Goal: Task Accomplishment & Management: Use online tool/utility

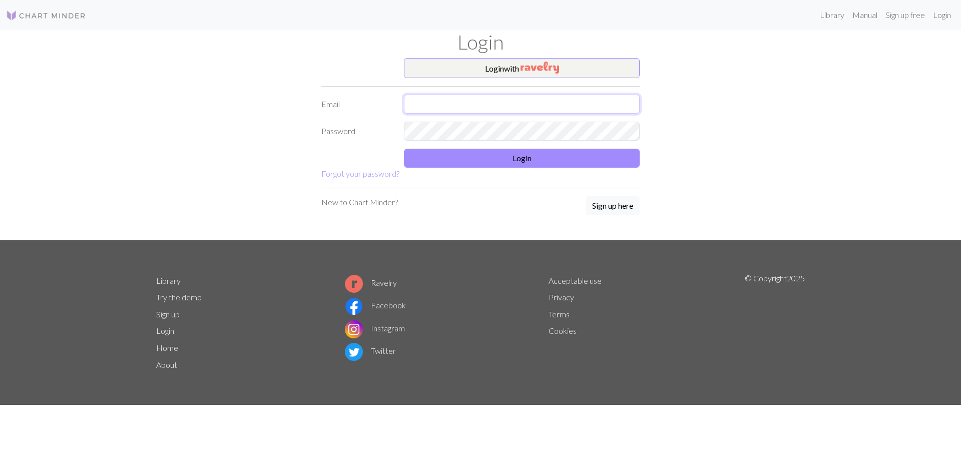
click at [458, 103] on input "text" at bounding box center [522, 104] width 236 height 19
type input "02kremerj@gmail.com"
click at [517, 167] on button "Login" at bounding box center [522, 158] width 236 height 19
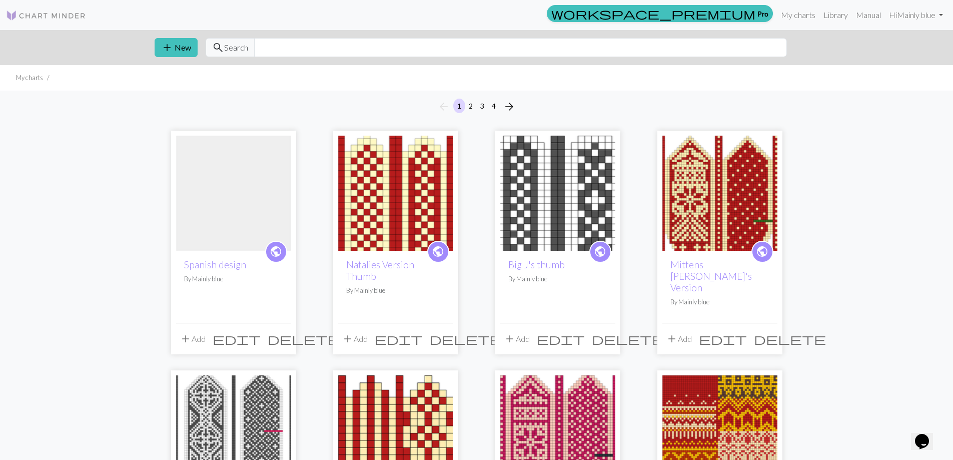
click at [285, 332] on span "delete" at bounding box center [304, 339] width 72 height 14
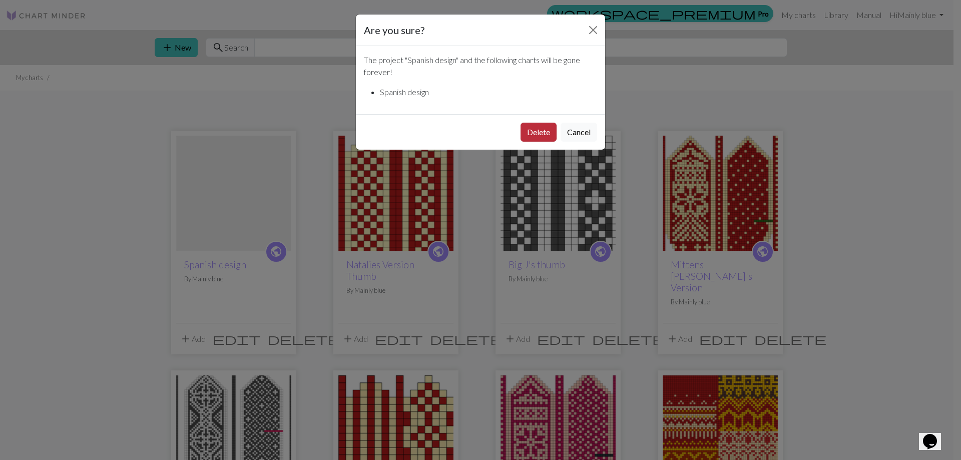
click at [543, 134] on button "Delete" at bounding box center [538, 132] width 36 height 19
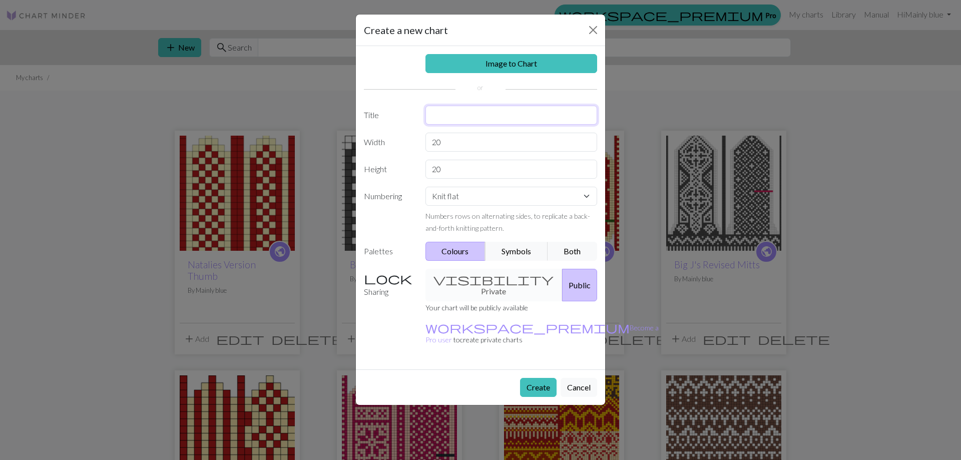
click at [446, 124] on input "text" at bounding box center [511, 115] width 172 height 19
type input "Spanish Design"
drag, startPoint x: 446, startPoint y: 144, endPoint x: 361, endPoint y: 133, distance: 85.2
click at [366, 134] on div "Width 20" at bounding box center [480, 142] width 245 height 19
type input "64"
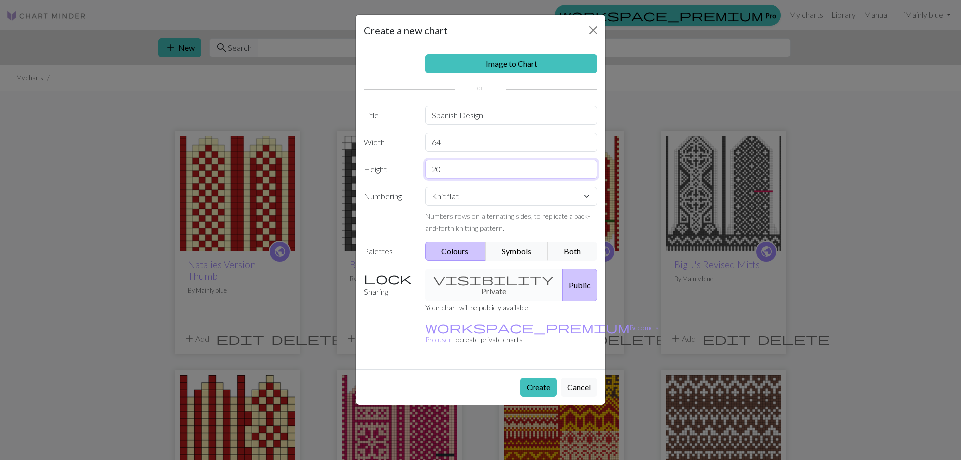
drag, startPoint x: 461, startPoint y: 166, endPoint x: 409, endPoint y: 167, distance: 52.6
click at [409, 167] on div "Height 20" at bounding box center [480, 169] width 245 height 19
type input "70"
click at [544, 378] on button "Create" at bounding box center [538, 387] width 37 height 19
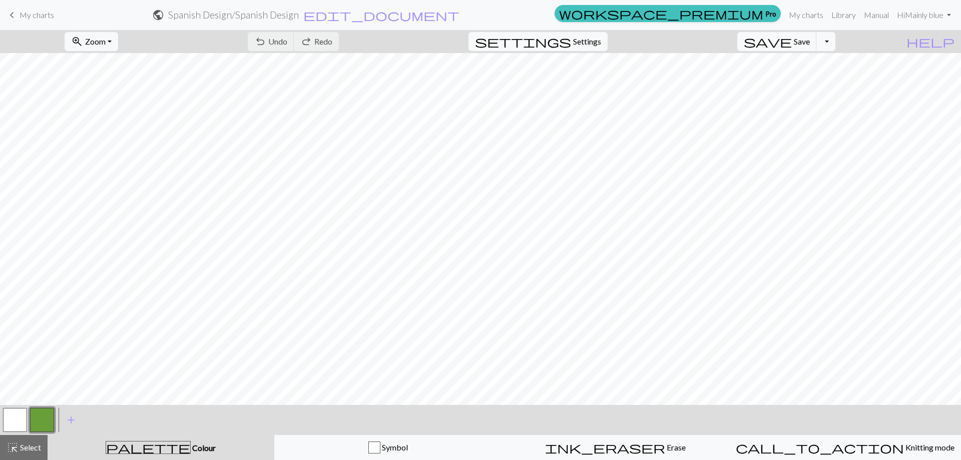
click at [17, 418] on button "button" at bounding box center [15, 420] width 24 height 24
click at [19, 420] on button "button" at bounding box center [15, 420] width 24 height 24
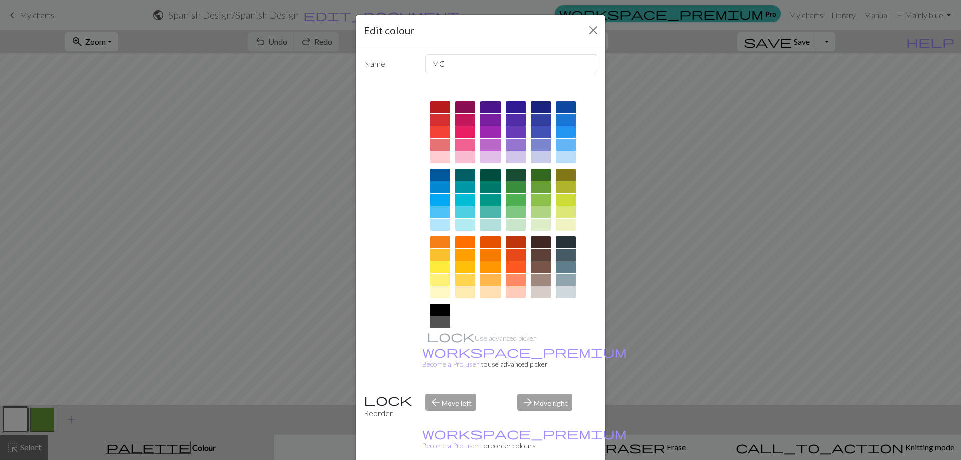
click at [520, 175] on div at bounding box center [515, 175] width 20 height 12
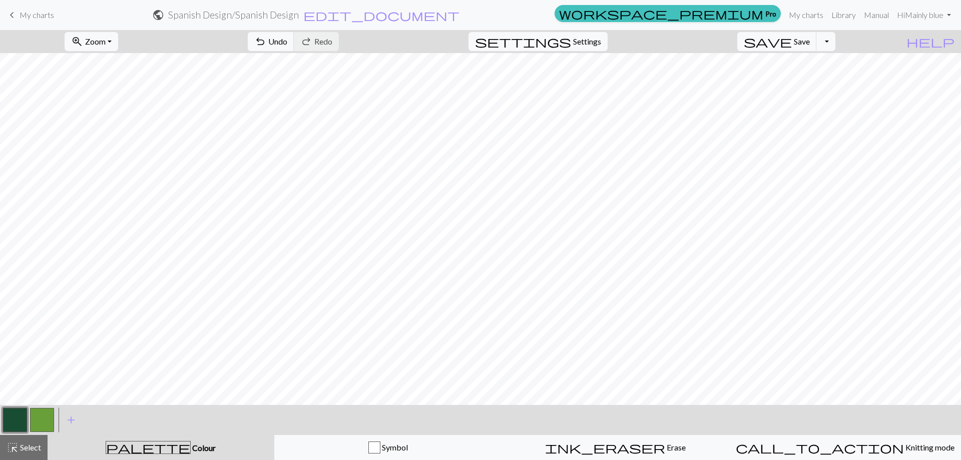
click at [47, 419] on button "button" at bounding box center [42, 420] width 24 height 24
click at [47, 418] on button "button" at bounding box center [42, 420] width 24 height 24
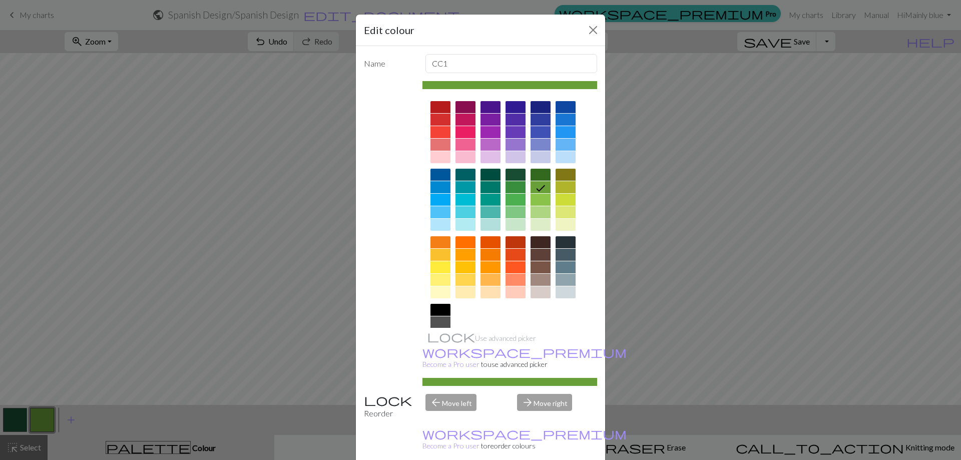
click at [465, 267] on div at bounding box center [465, 267] width 20 height 12
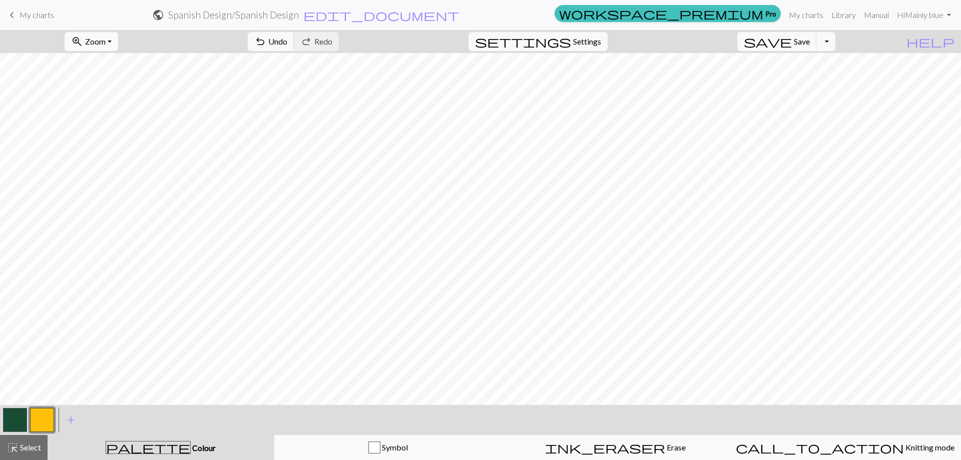
click at [118, 47] on button "zoom_in Zoom Zoom" at bounding box center [92, 41] width 54 height 19
click at [135, 69] on button "Fit all" at bounding box center [104, 64] width 79 height 16
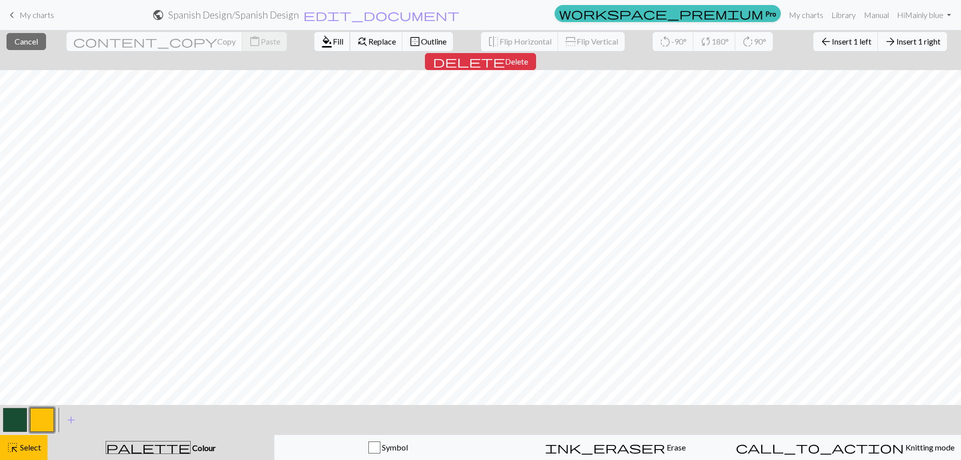
click at [333, 40] on span "Fill" at bounding box center [338, 42] width 11 height 10
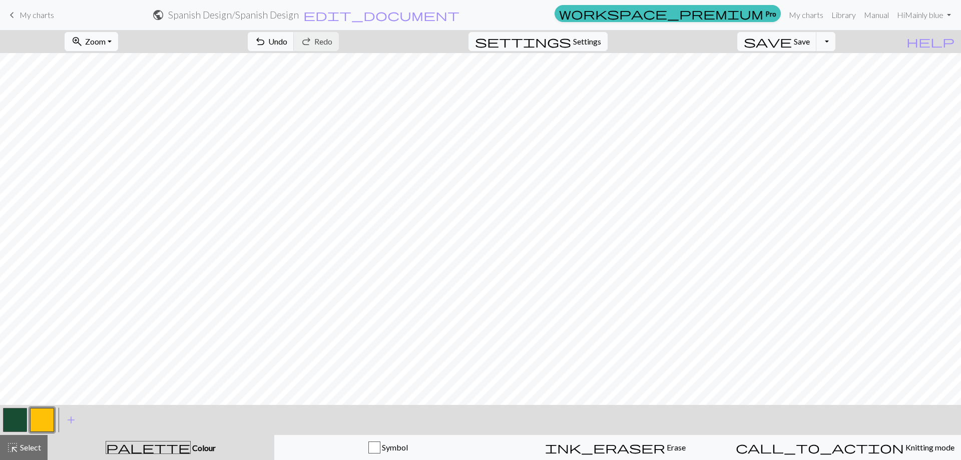
click at [106, 41] on span "Zoom" at bounding box center [95, 42] width 21 height 10
click at [127, 78] on button "Fit width" at bounding box center [104, 80] width 79 height 16
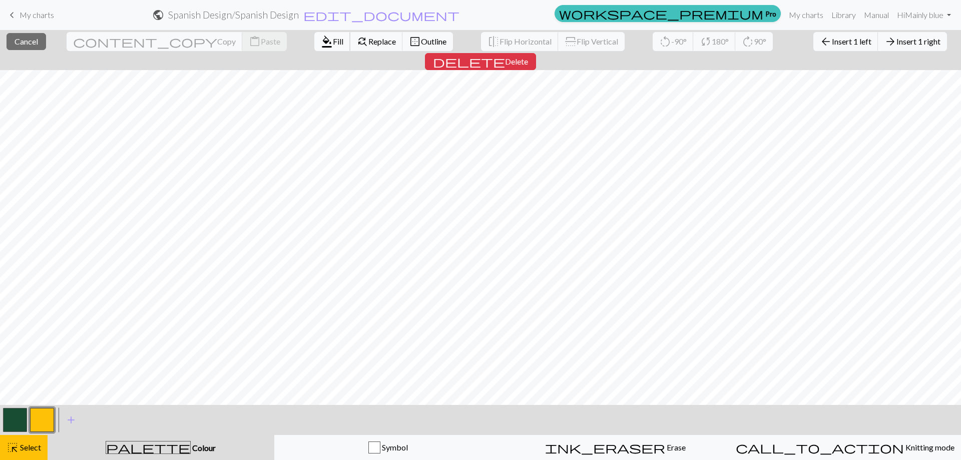
click at [333, 37] on span "Fill" at bounding box center [338, 42] width 11 height 10
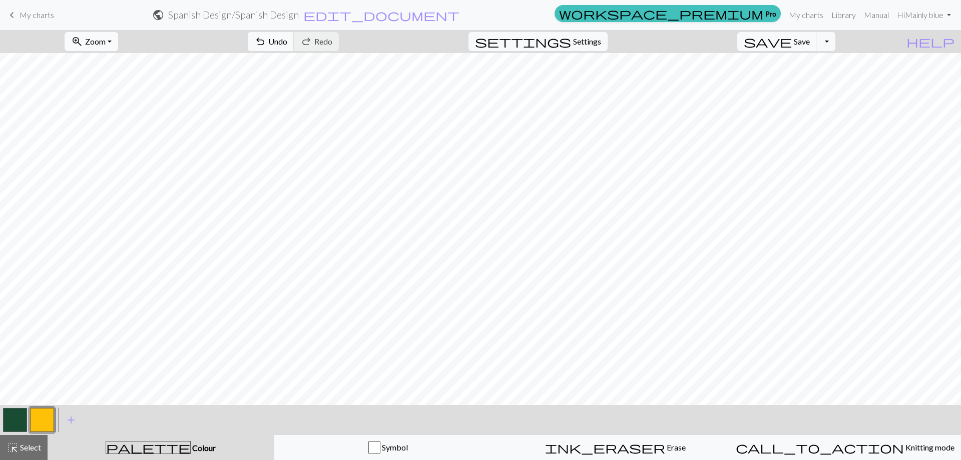
click at [83, 42] on span "zoom_in" at bounding box center [77, 42] width 12 height 14
click at [135, 95] on button "Fit height" at bounding box center [104, 96] width 79 height 16
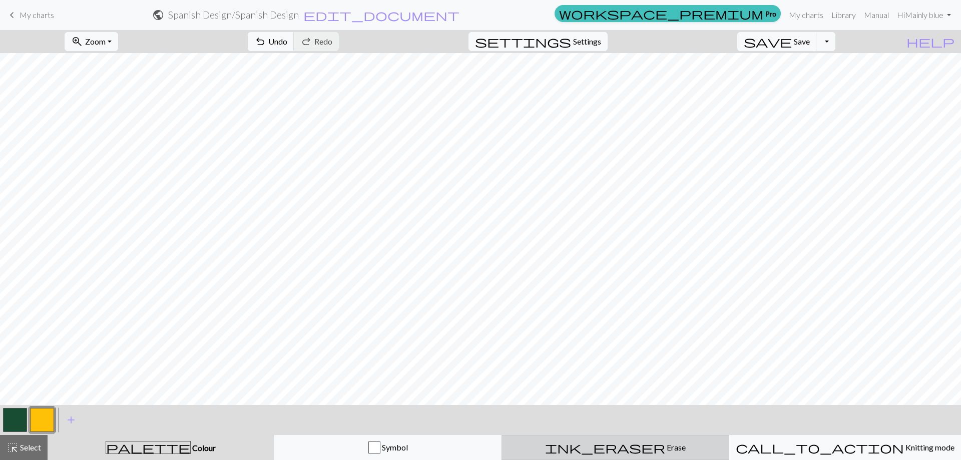
click at [665, 447] on span "Erase" at bounding box center [675, 447] width 21 height 10
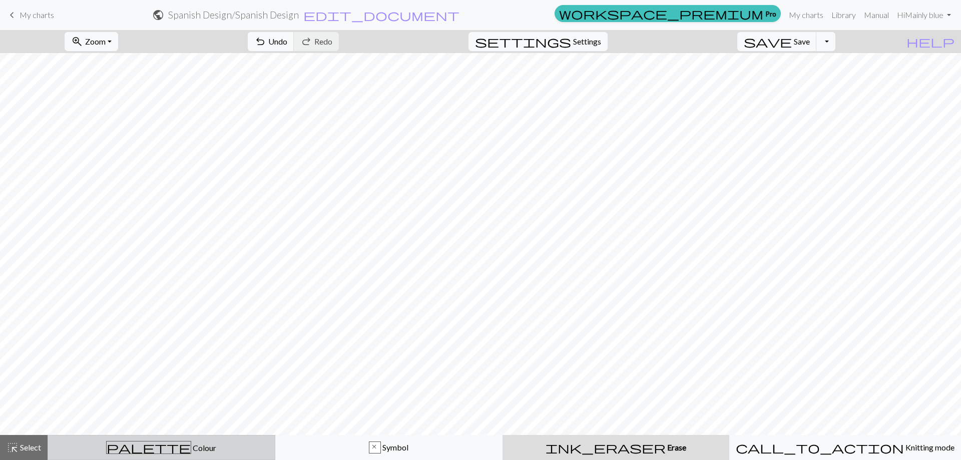
click at [109, 442] on div "palette Colour Colour" at bounding box center [161, 447] width 215 height 13
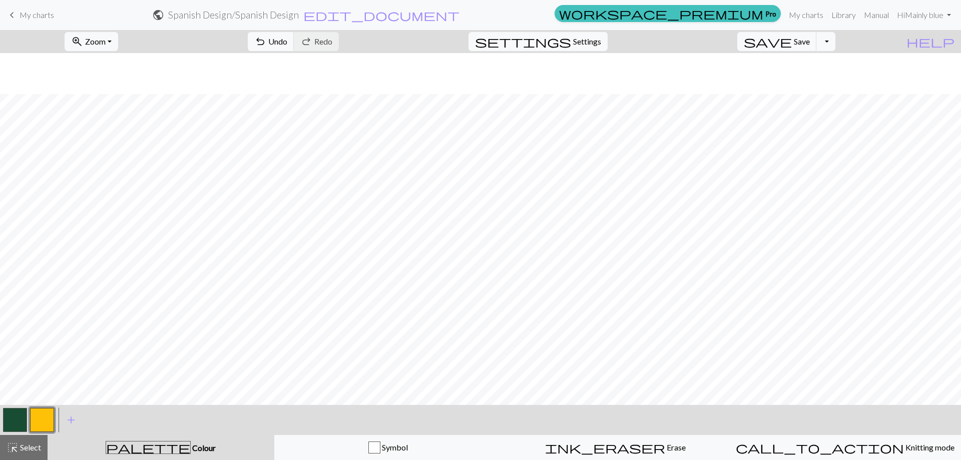
scroll to position [41, 0]
click at [118, 40] on button "zoom_in Zoom Zoom" at bounding box center [92, 41] width 54 height 19
click at [135, 75] on button "Fit width" at bounding box center [104, 80] width 79 height 16
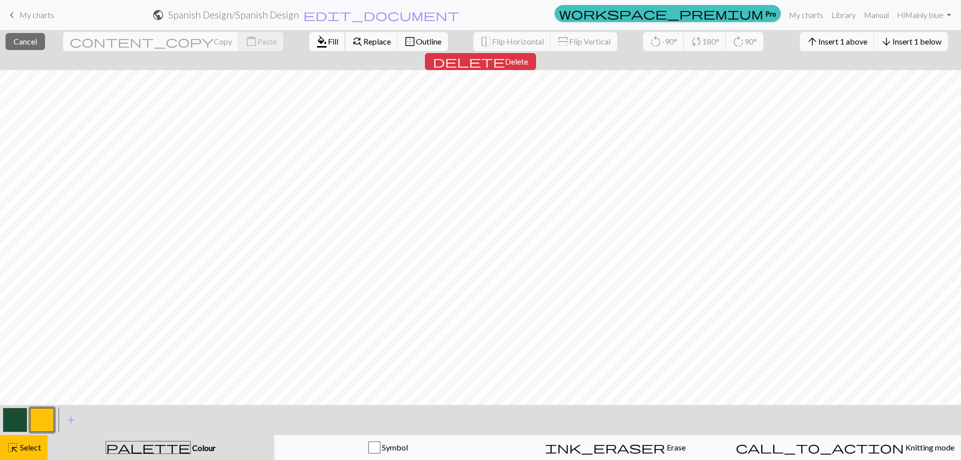
click at [309, 35] on button "format_color_fill Fill" at bounding box center [327, 41] width 36 height 19
click at [328, 40] on span "Fill" at bounding box center [333, 42] width 11 height 10
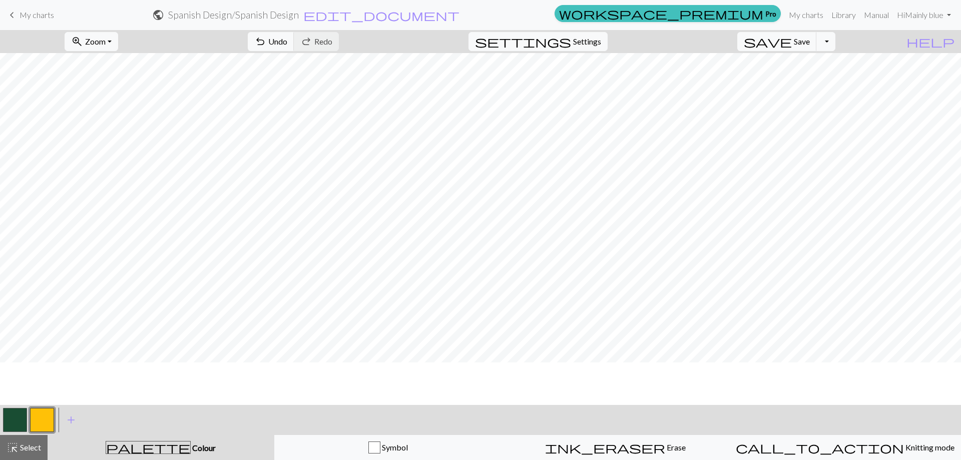
scroll to position [396, 0]
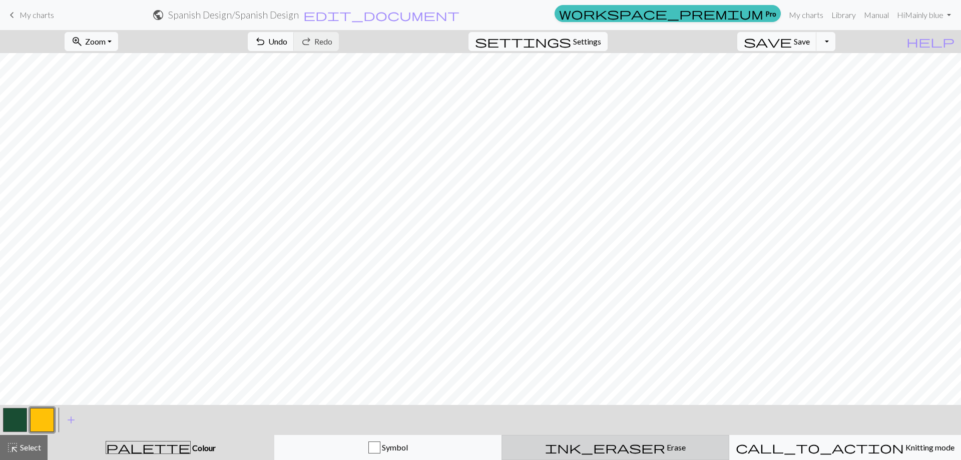
click at [639, 446] on div "ink_eraser Erase Erase" at bounding box center [615, 447] width 215 height 12
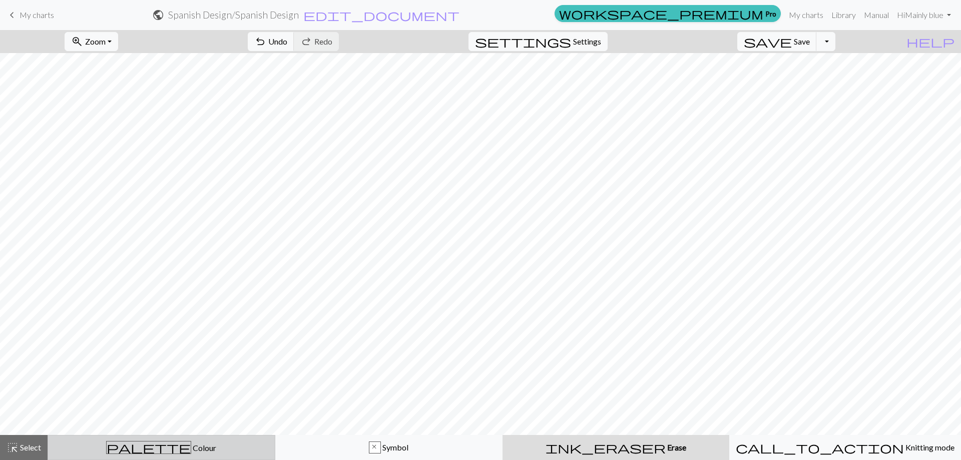
click at [139, 449] on div "palette Colour Colour" at bounding box center [161, 447] width 215 height 13
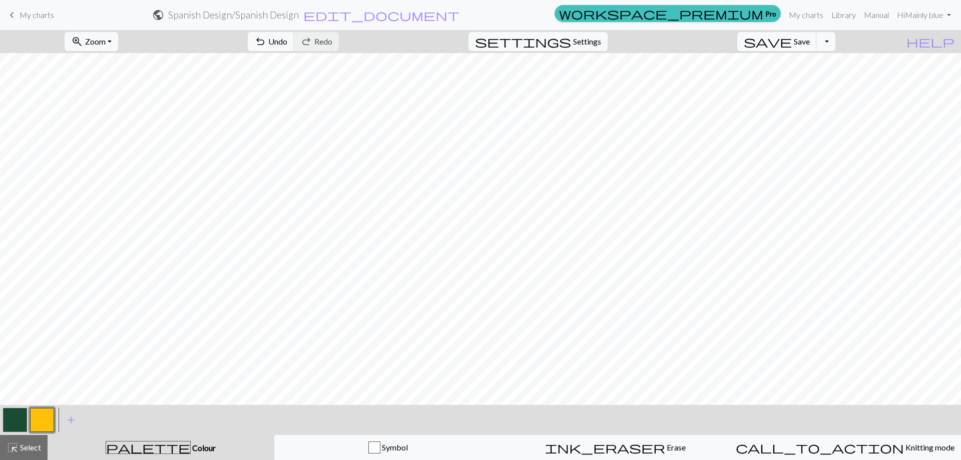
click at [19, 419] on button "button" at bounding box center [15, 420] width 24 height 24
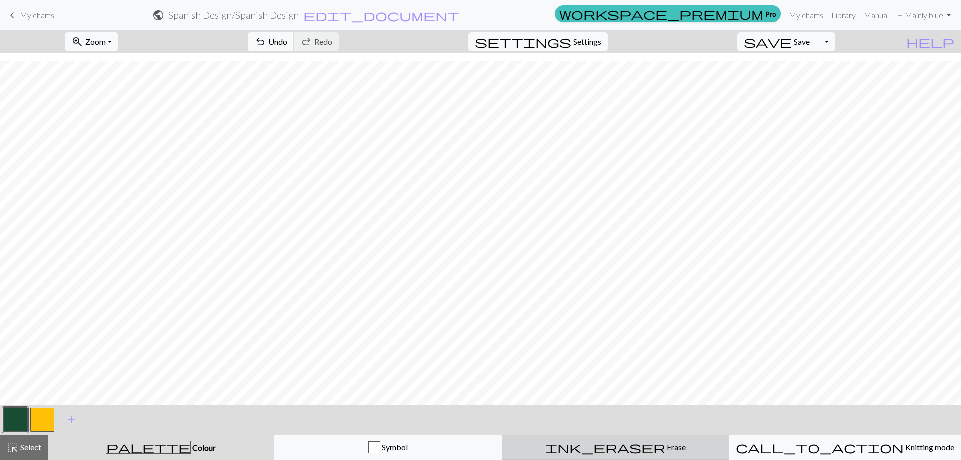
click at [648, 451] on div "ink_eraser Erase Erase" at bounding box center [615, 447] width 215 height 12
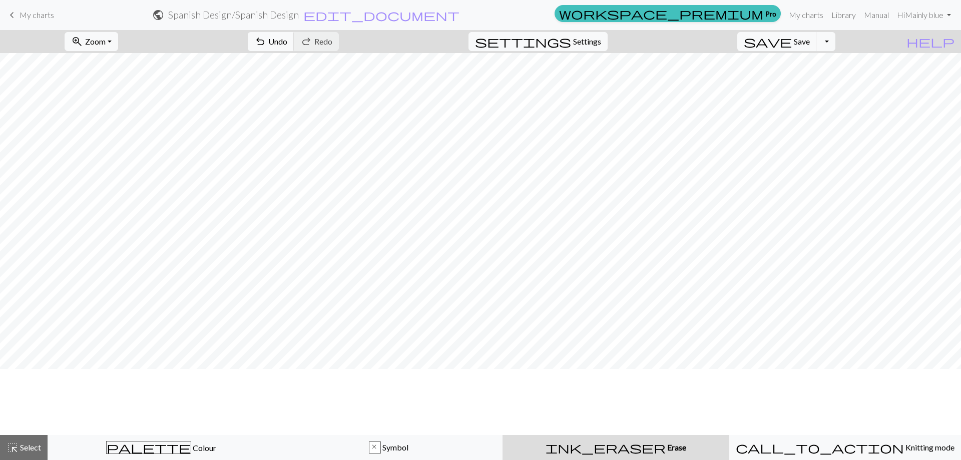
scroll to position [0, 0]
click at [41, 449] on span "Select" at bounding box center [30, 447] width 23 height 10
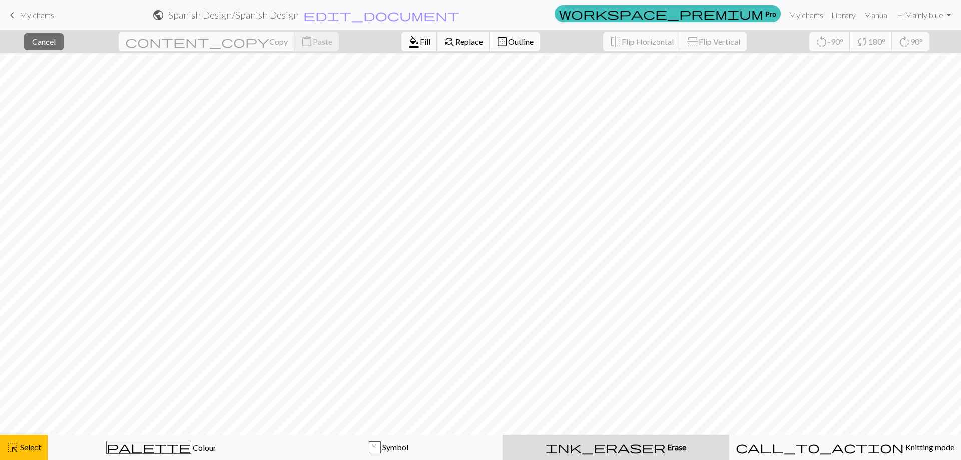
click at [420, 41] on span "Fill" at bounding box center [425, 42] width 11 height 10
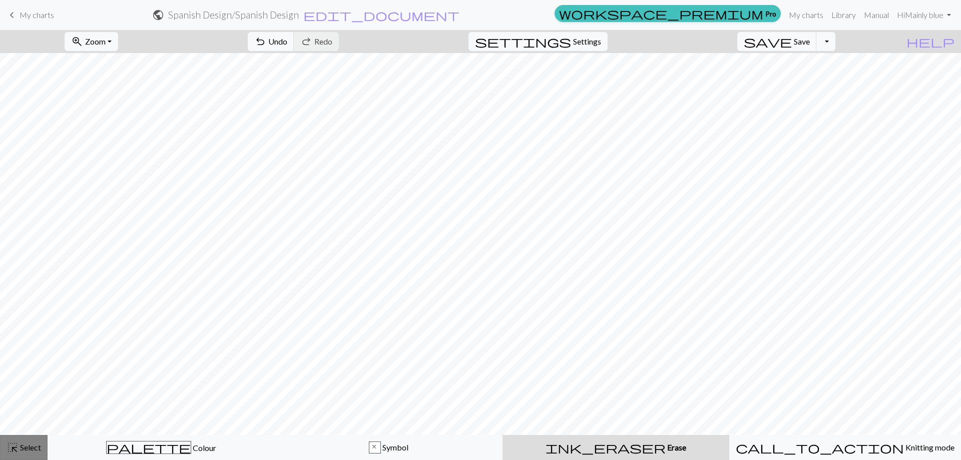
click at [36, 450] on span "Select" at bounding box center [30, 447] width 23 height 10
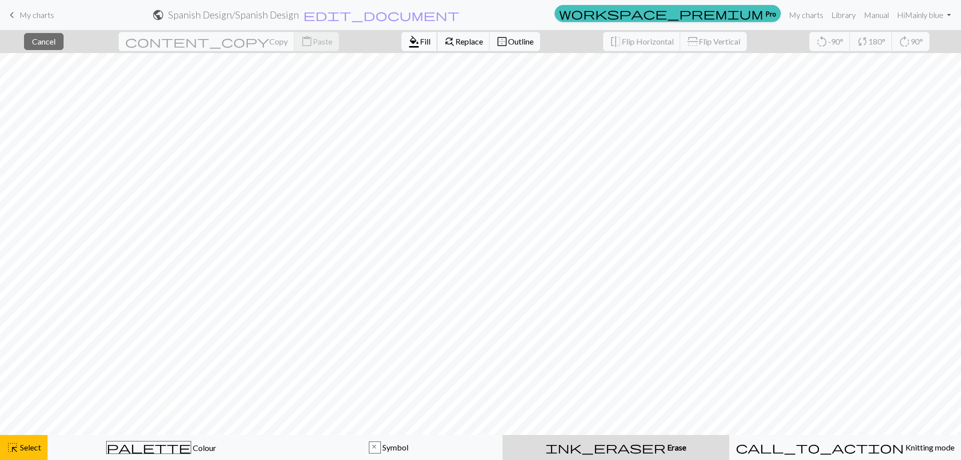
click at [420, 40] on span "Fill" at bounding box center [425, 42] width 11 height 10
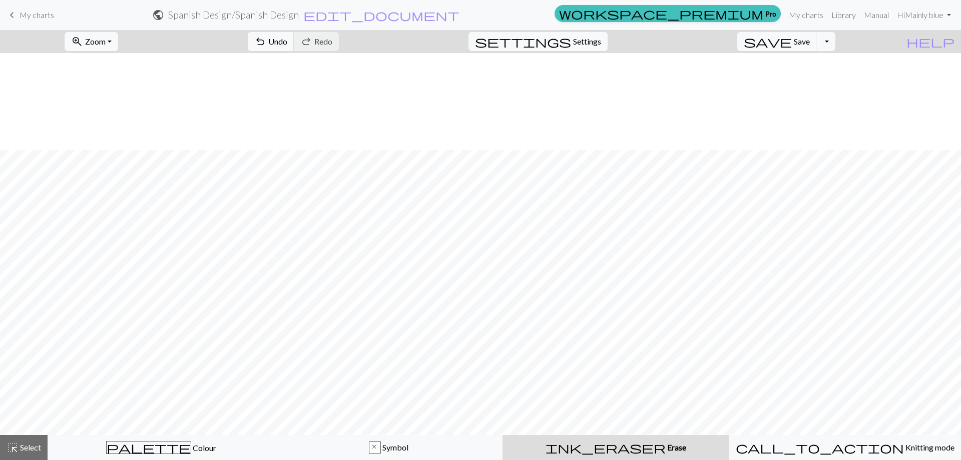
scroll to position [416, 0]
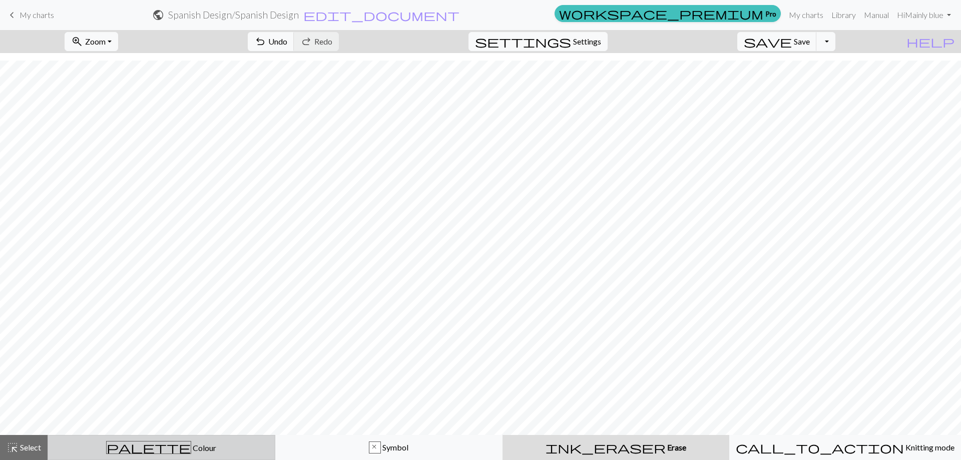
click at [155, 445] on span "palette" at bounding box center [149, 447] width 84 height 14
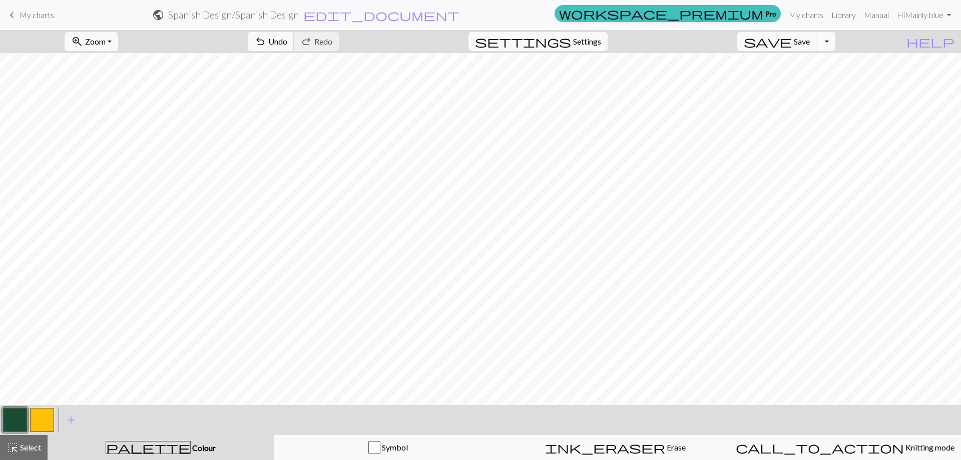
click at [30, 416] on button "button" at bounding box center [42, 420] width 24 height 24
click at [21, 418] on button "button" at bounding box center [15, 420] width 24 height 24
click at [49, 425] on button "button" at bounding box center [42, 420] width 24 height 24
drag, startPoint x: 22, startPoint y: 416, endPoint x: 65, endPoint y: 400, distance: 46.2
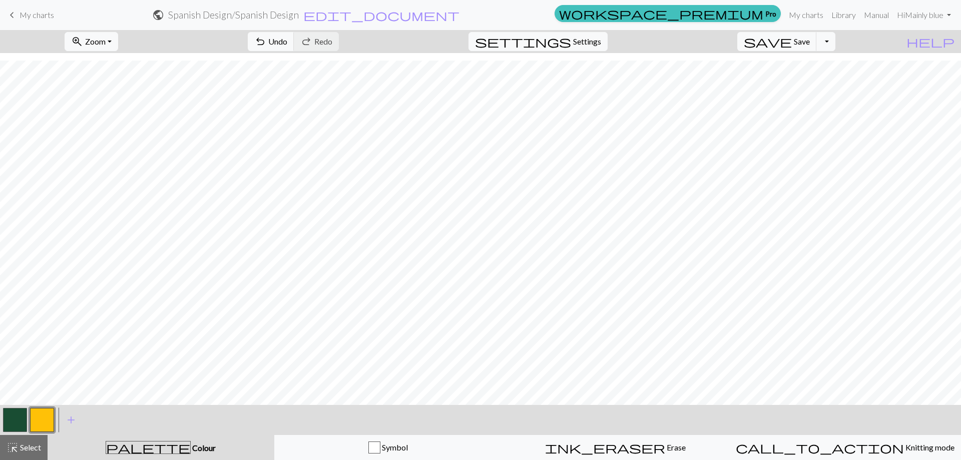
click at [22, 415] on button "button" at bounding box center [15, 420] width 24 height 24
click at [44, 424] on button "button" at bounding box center [42, 420] width 24 height 24
click at [23, 415] on button "button" at bounding box center [15, 420] width 24 height 24
click at [41, 410] on button "button" at bounding box center [42, 420] width 24 height 24
click at [13, 420] on button "button" at bounding box center [15, 420] width 24 height 24
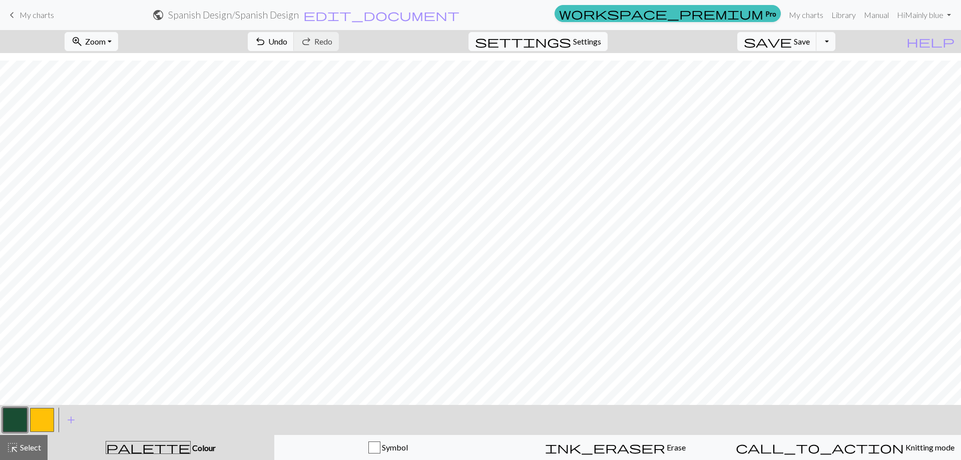
click at [49, 423] on button "button" at bounding box center [42, 420] width 24 height 24
click at [14, 417] on button "button" at bounding box center [15, 420] width 24 height 24
click at [49, 422] on button "button" at bounding box center [42, 420] width 24 height 24
click at [4, 417] on button "button" at bounding box center [15, 420] width 24 height 24
click at [35, 420] on button "button" at bounding box center [42, 420] width 24 height 24
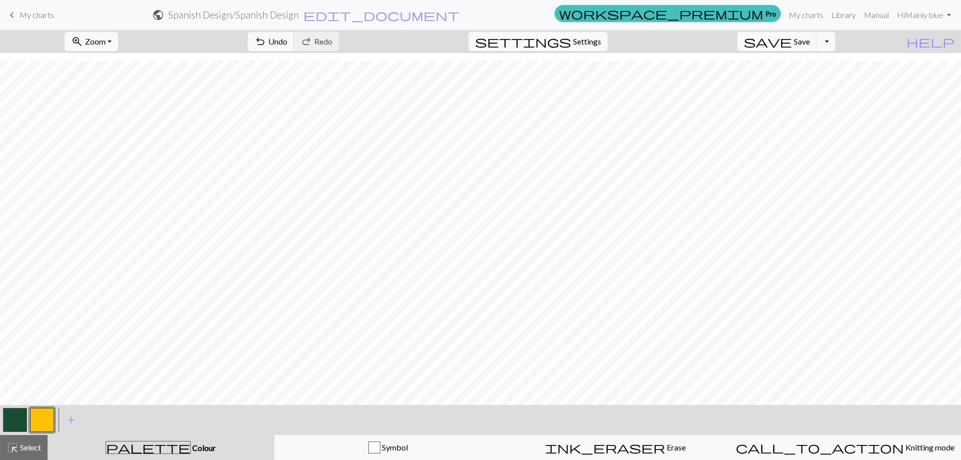
click at [20, 417] on button "button" at bounding box center [15, 420] width 24 height 24
click at [45, 416] on button "button" at bounding box center [42, 420] width 24 height 24
click at [26, 413] on div at bounding box center [15, 419] width 27 height 27
click at [22, 416] on button "button" at bounding box center [15, 420] width 24 height 24
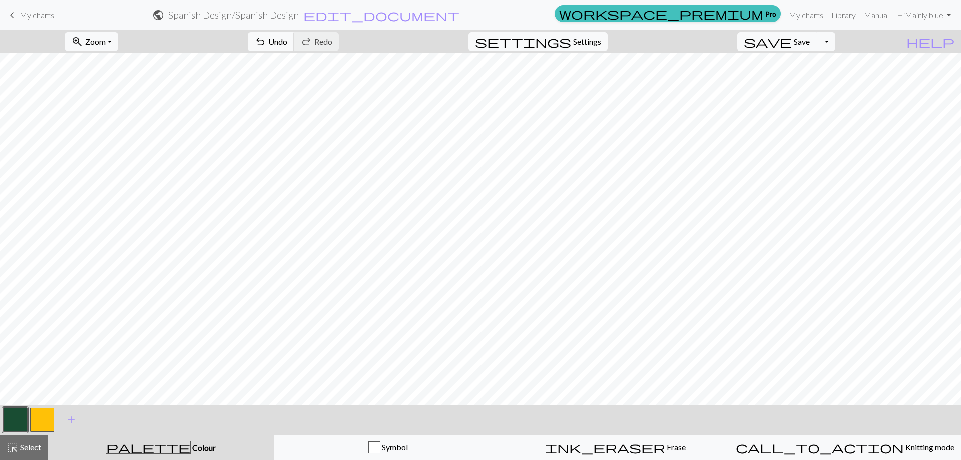
click at [35, 420] on button "button" at bounding box center [42, 420] width 24 height 24
drag, startPoint x: 16, startPoint y: 421, endPoint x: 111, endPoint y: 398, distance: 98.3
click at [16, 420] on button "button" at bounding box center [15, 420] width 24 height 24
drag, startPoint x: 38, startPoint y: 419, endPoint x: 53, endPoint y: 414, distance: 15.7
click at [38, 419] on button "button" at bounding box center [42, 420] width 24 height 24
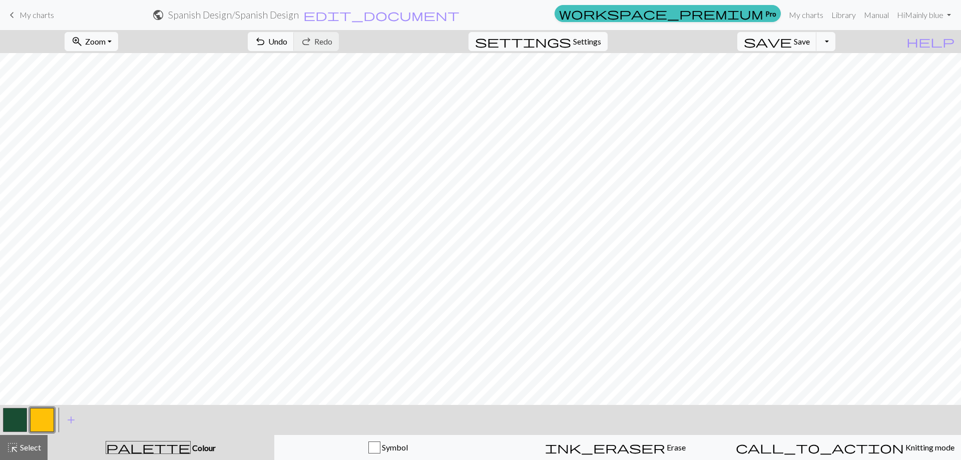
click at [24, 417] on button "button" at bounding box center [15, 420] width 24 height 24
click at [41, 418] on button "button" at bounding box center [42, 420] width 24 height 24
click at [14, 418] on button "button" at bounding box center [15, 420] width 24 height 24
click at [51, 422] on button "button" at bounding box center [42, 420] width 24 height 24
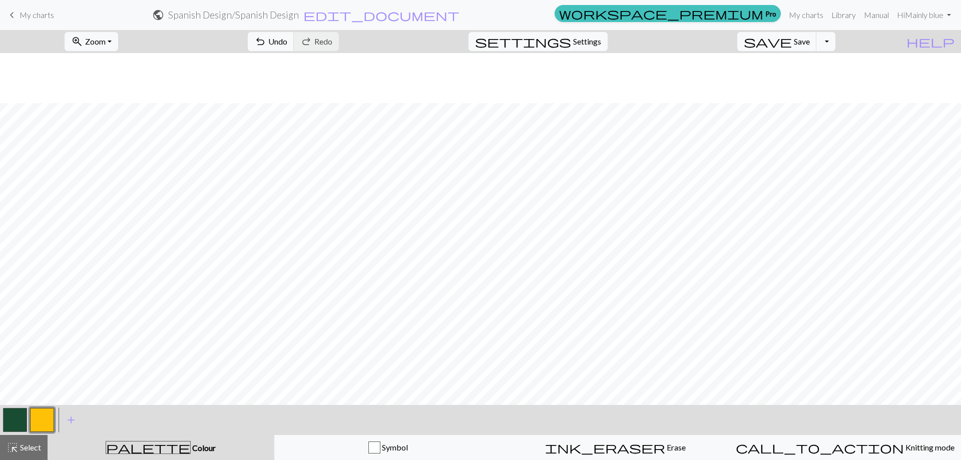
scroll to position [146, 0]
click at [19, 417] on button "button" at bounding box center [15, 420] width 24 height 24
click at [36, 417] on button "button" at bounding box center [42, 420] width 24 height 24
click at [9, 419] on button "button" at bounding box center [15, 420] width 24 height 24
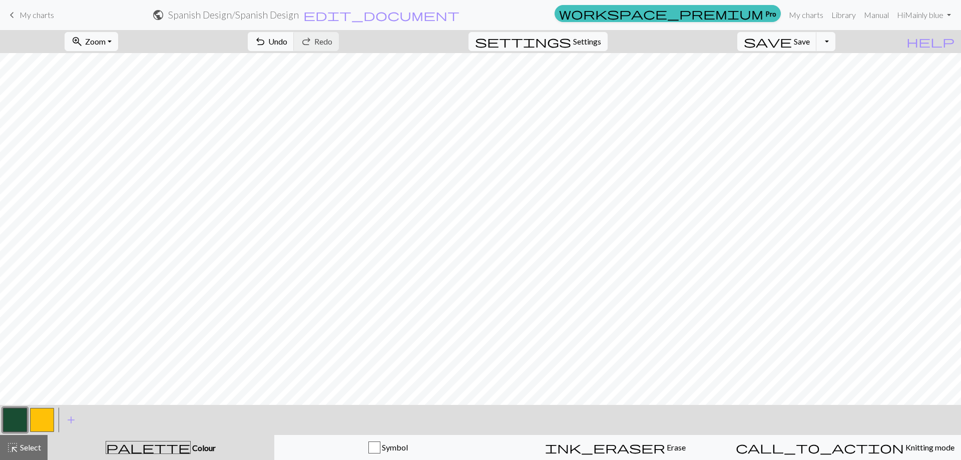
click at [48, 421] on button "button" at bounding box center [42, 420] width 24 height 24
click at [20, 420] on button "button" at bounding box center [15, 420] width 24 height 24
click at [47, 411] on button "button" at bounding box center [42, 420] width 24 height 24
click at [22, 415] on button "button" at bounding box center [15, 420] width 24 height 24
click at [48, 424] on button "button" at bounding box center [42, 420] width 24 height 24
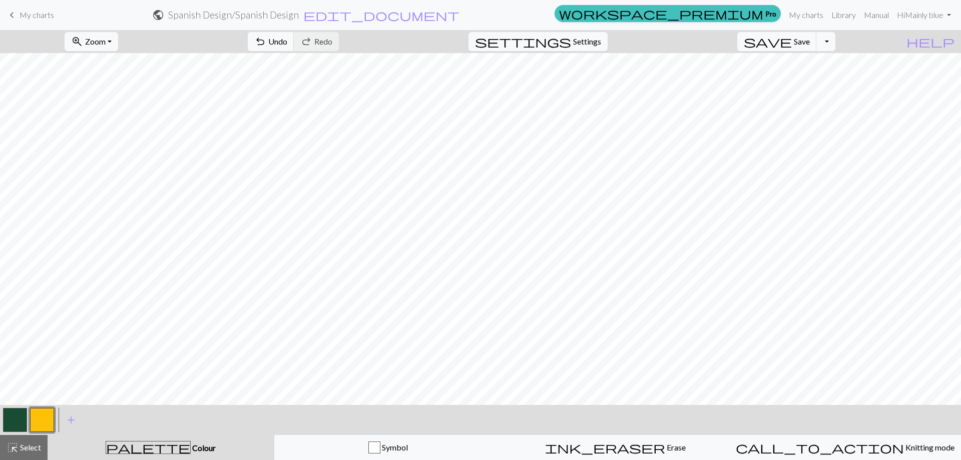
click at [23, 416] on button "button" at bounding box center [15, 420] width 24 height 24
